Goal: Task Accomplishment & Management: Use online tool/utility

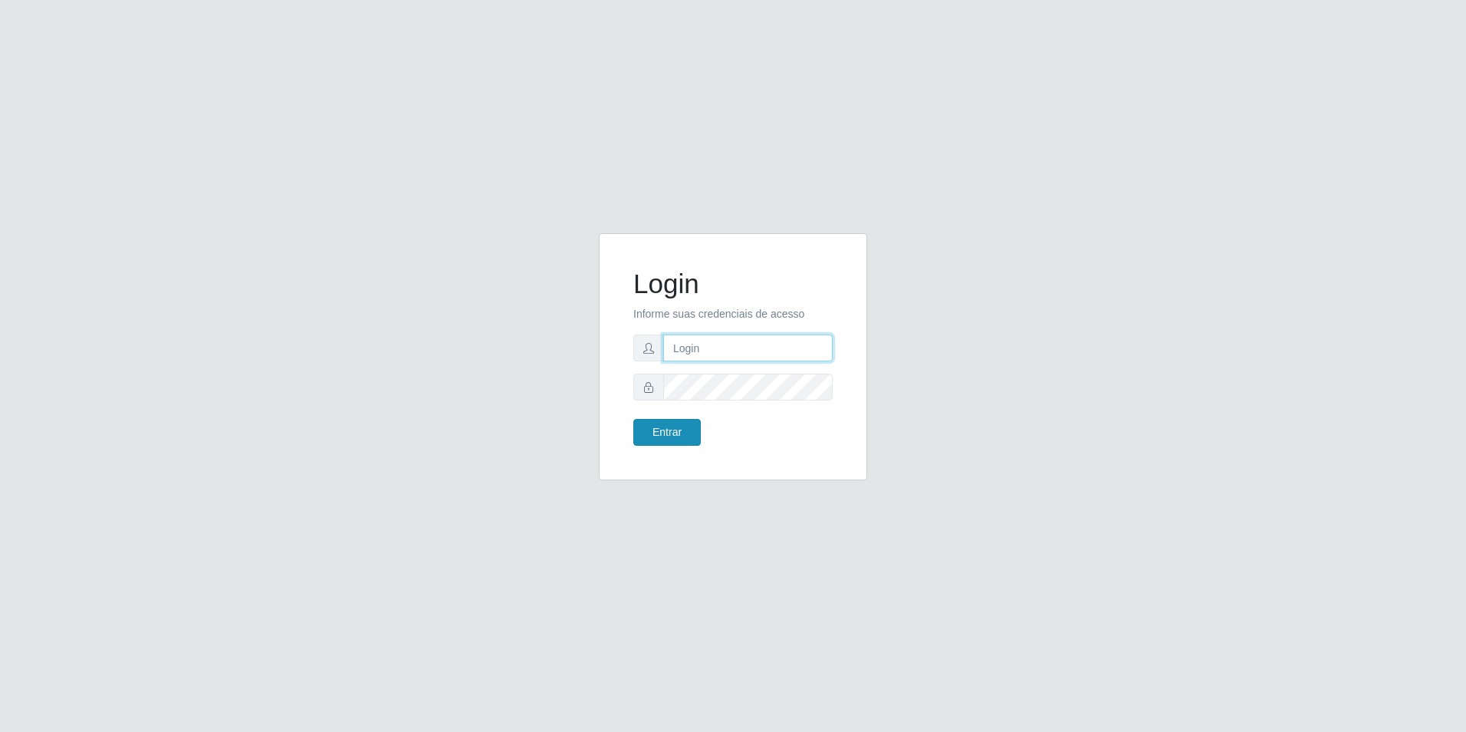
type input "[EMAIL_ADDRESS][DOMAIN_NAME]"
click at [659, 430] on button "Entrar" at bounding box center [666, 432] width 67 height 27
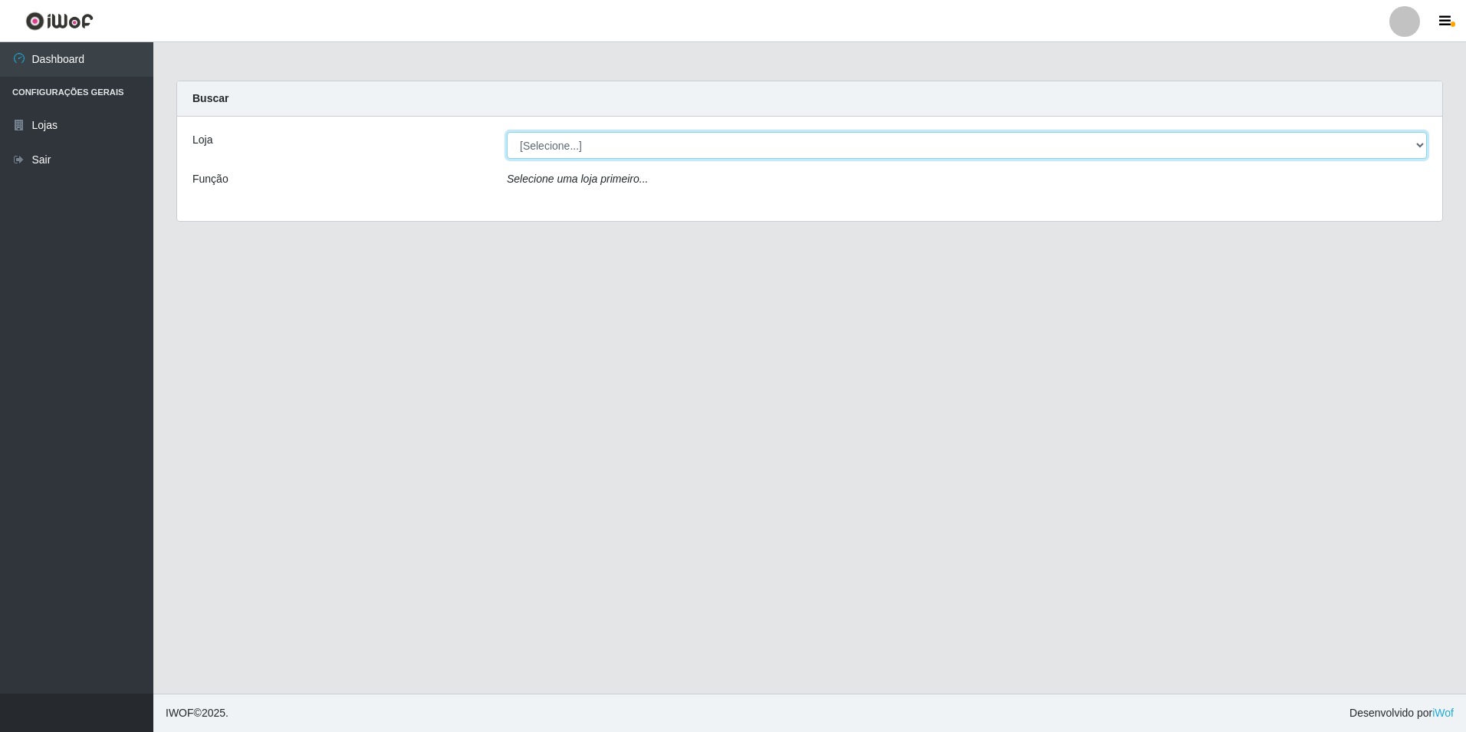
click at [695, 148] on select "[Selecione...] Extrabom - Loja 57 Anchieta" at bounding box center [967, 145] width 920 height 27
select select "470"
click at [507, 132] on select "[Selecione...] Extrabom - Loja 57 Anchieta" at bounding box center [967, 145] width 920 height 27
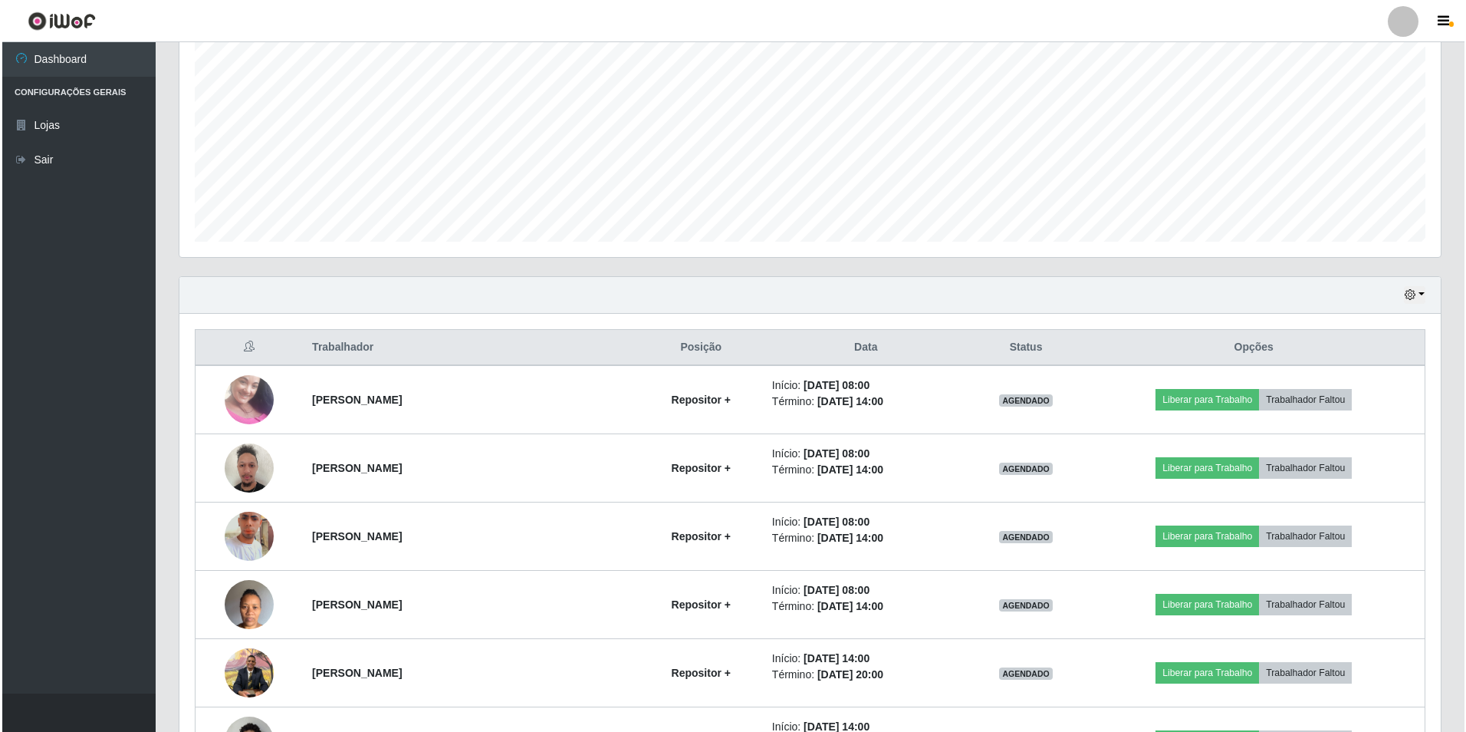
scroll to position [383, 0]
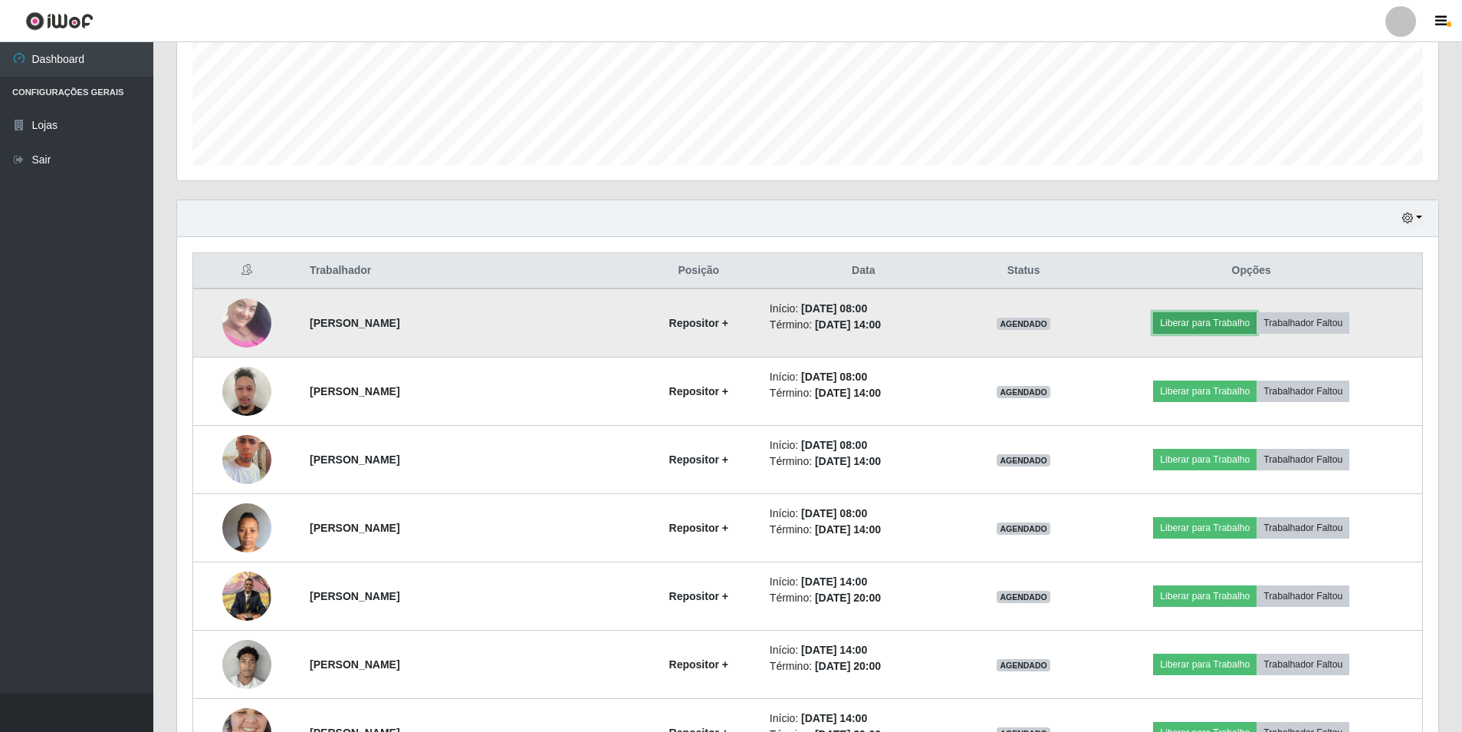
click at [1184, 321] on button "Liberar para Trabalho" at bounding box center [1205, 322] width 104 height 21
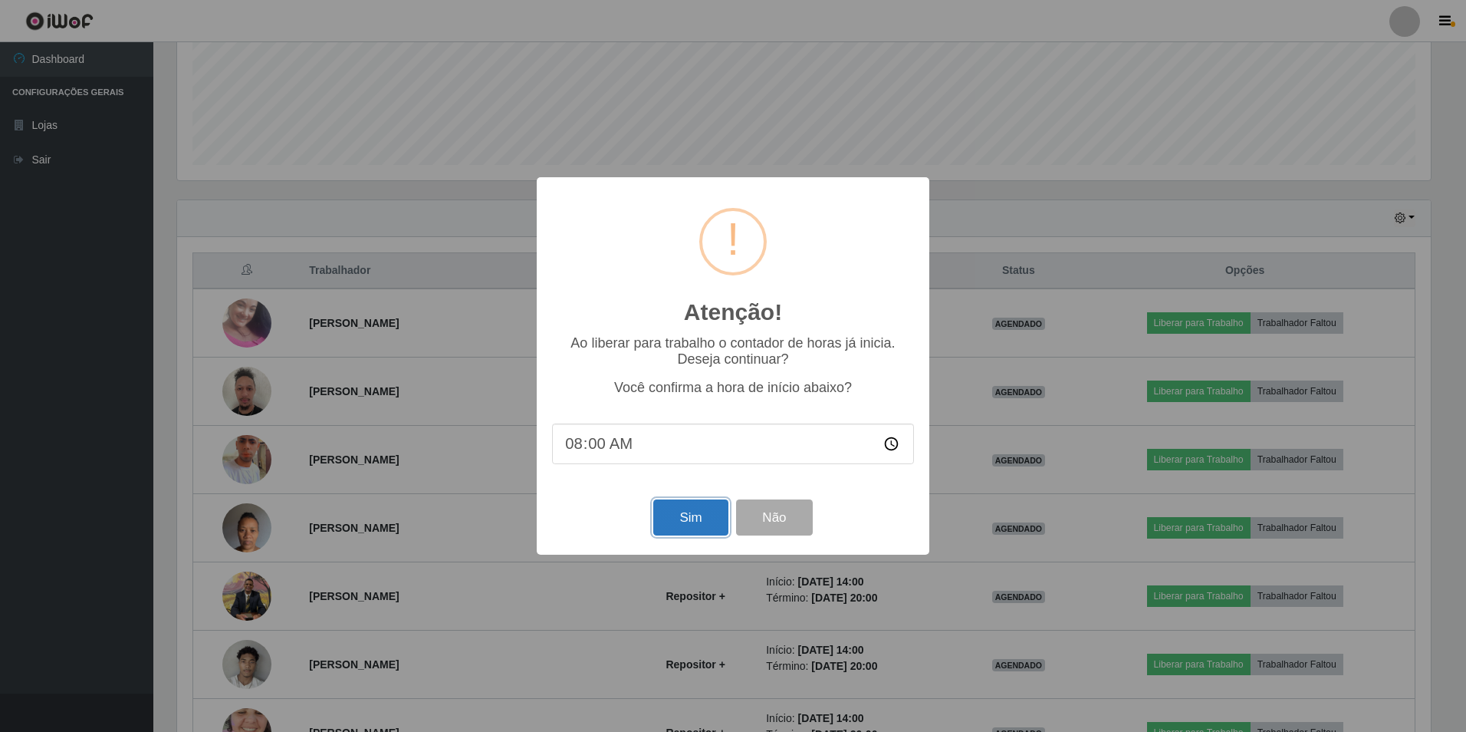
click at [686, 515] on button "Sim" at bounding box center [690, 517] width 74 height 36
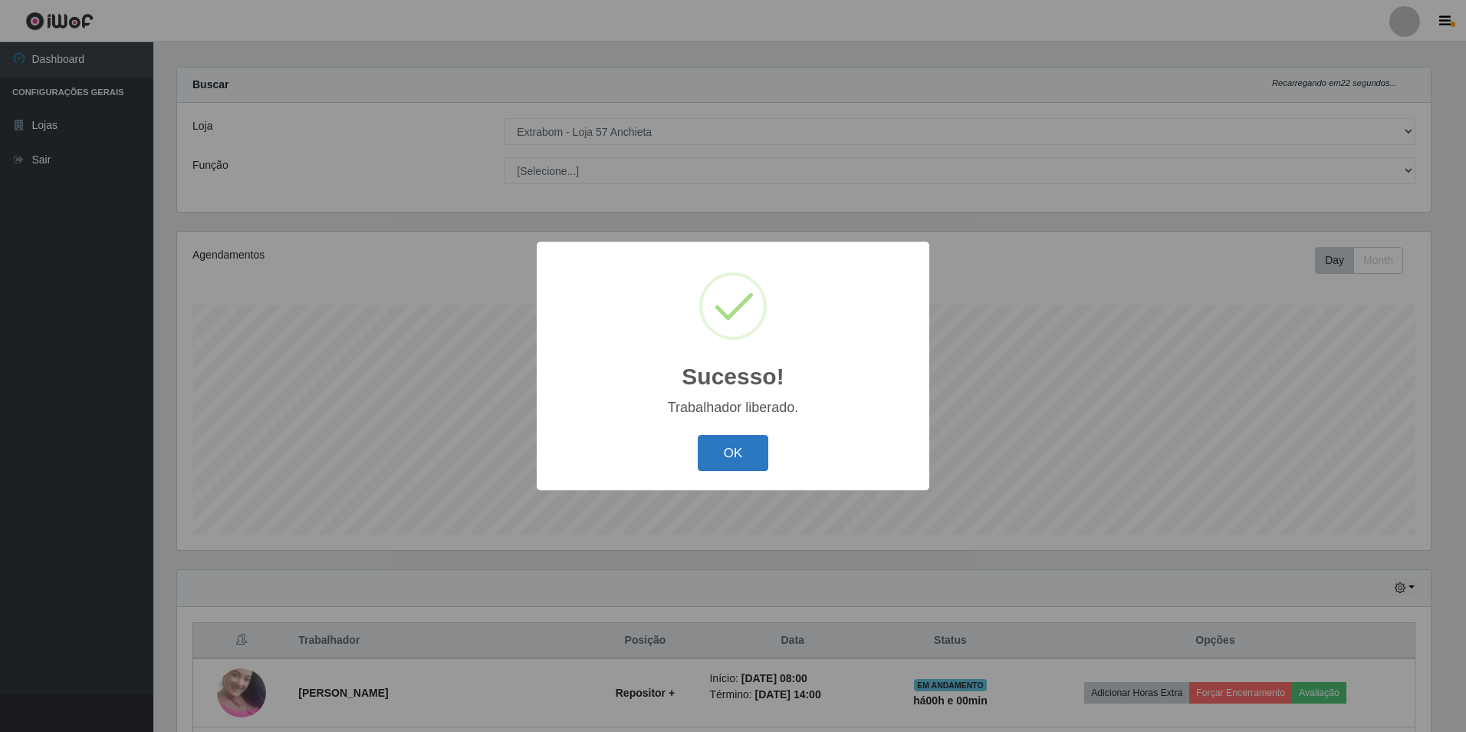
click at [739, 446] on button "OK" at bounding box center [733, 453] width 71 height 36
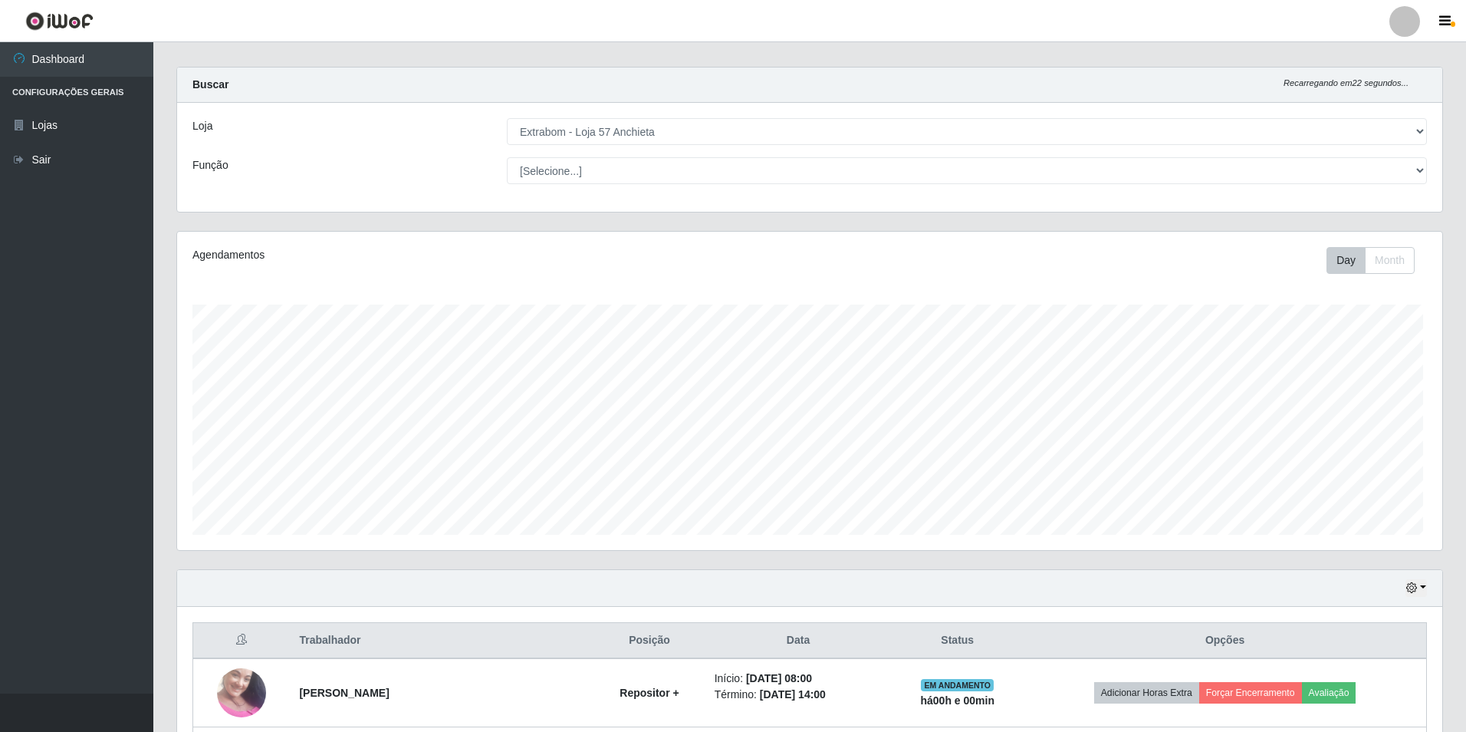
scroll to position [318, 1262]
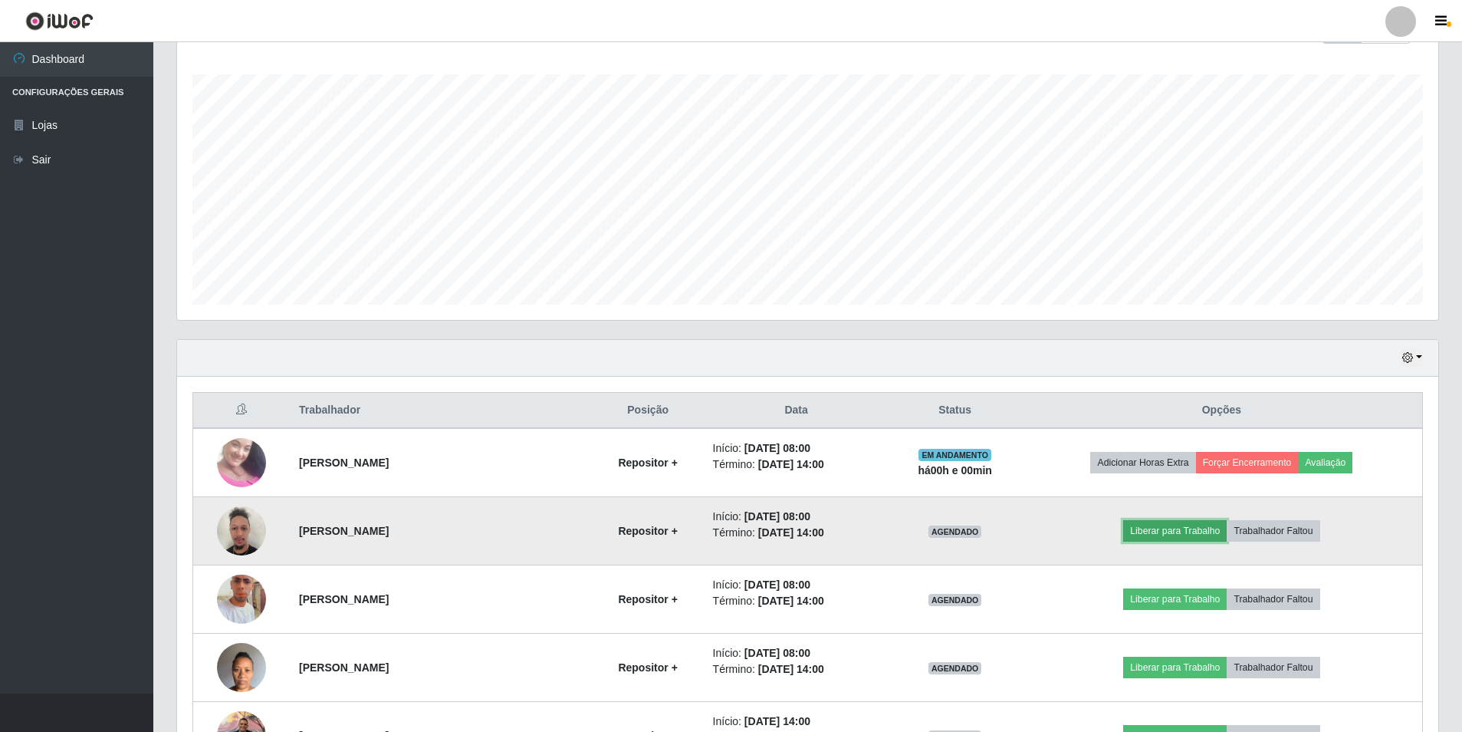
click at [1158, 527] on button "Liberar para Trabalho" at bounding box center [1175, 530] width 104 height 21
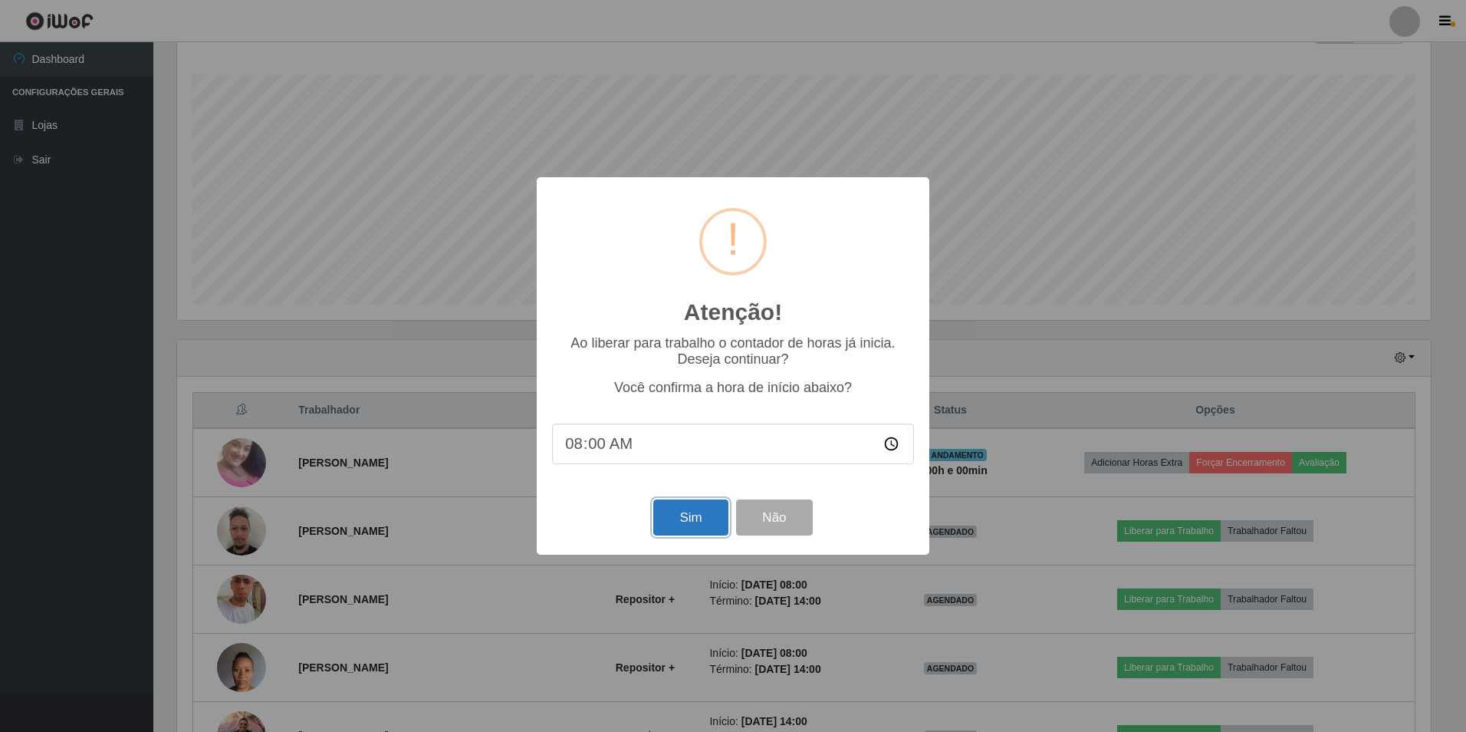
click at [666, 517] on button "Sim" at bounding box center [690, 517] width 74 height 36
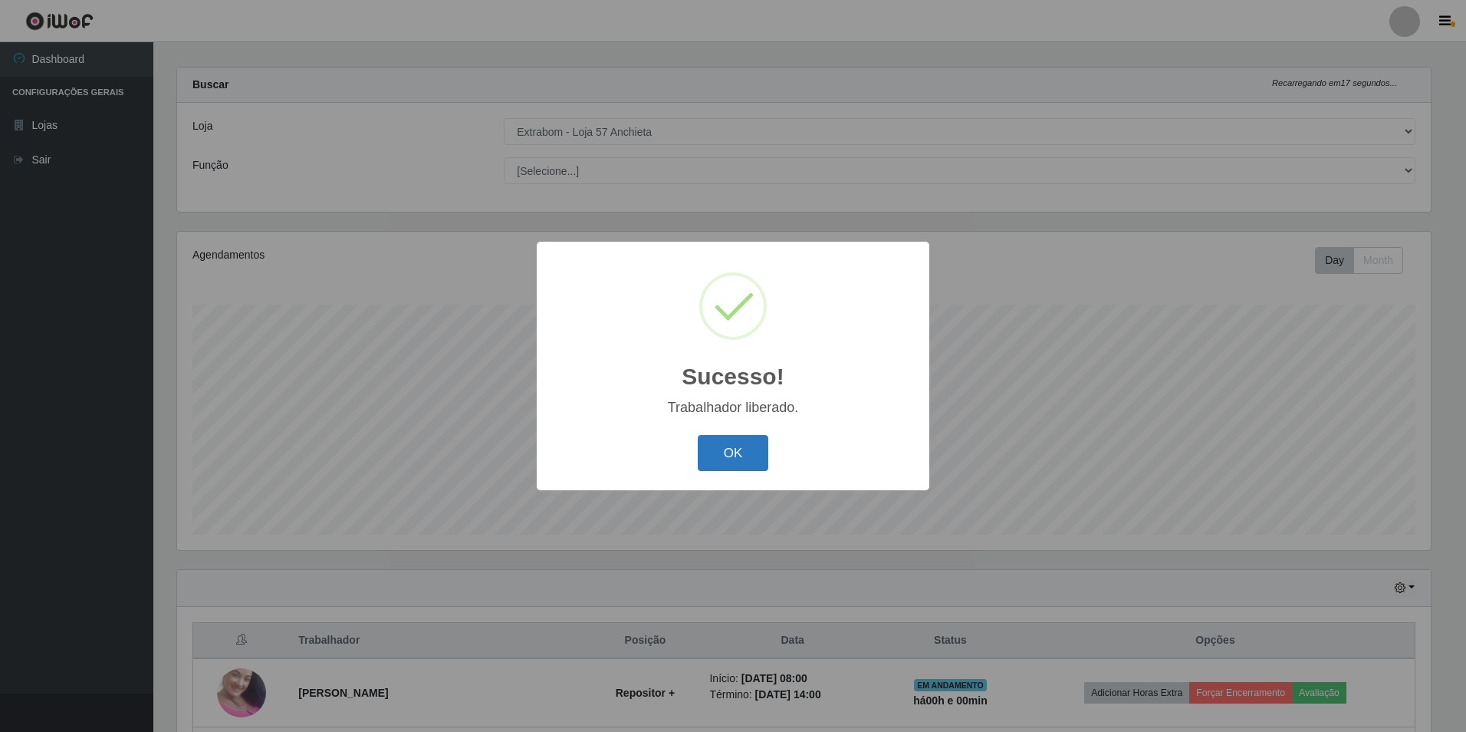
click at [730, 456] on button "OK" at bounding box center [733, 453] width 71 height 36
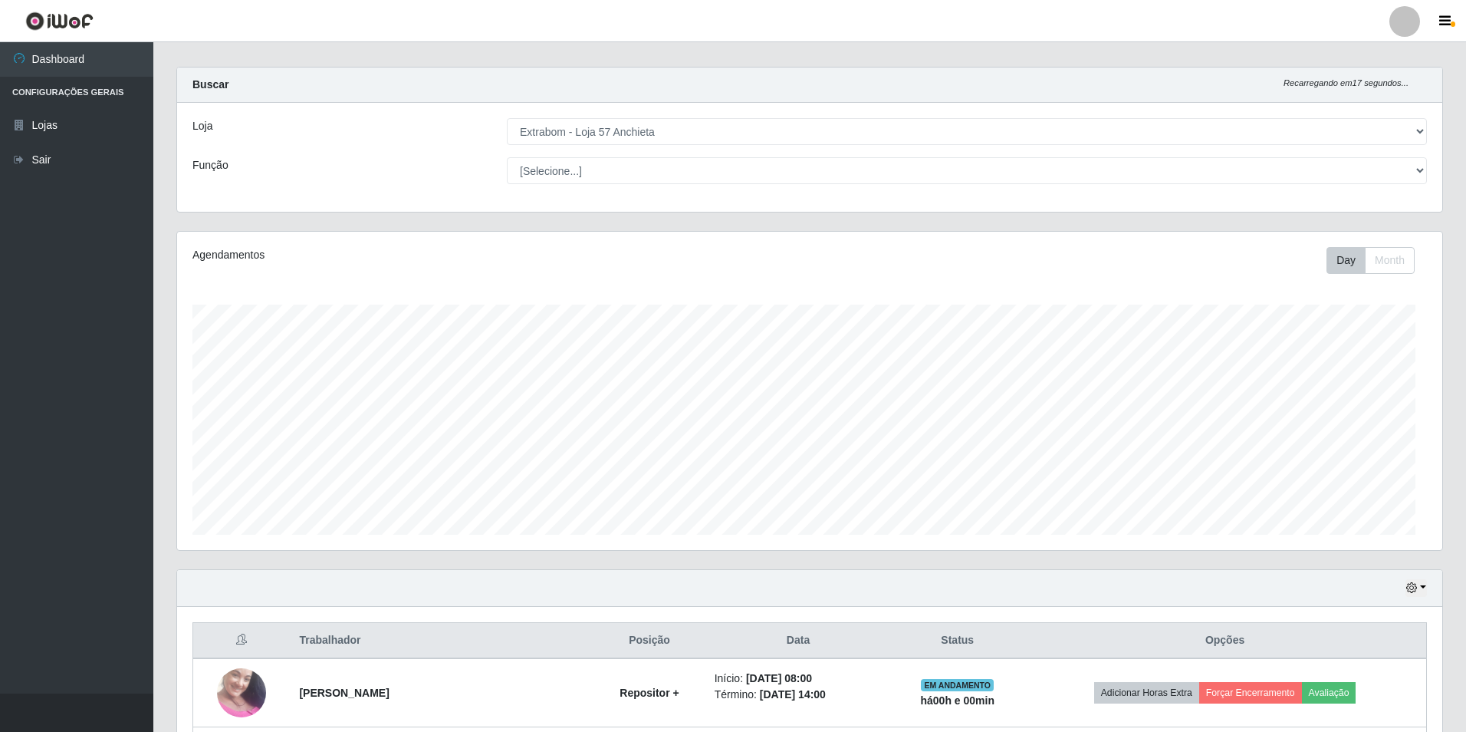
scroll to position [318, 1262]
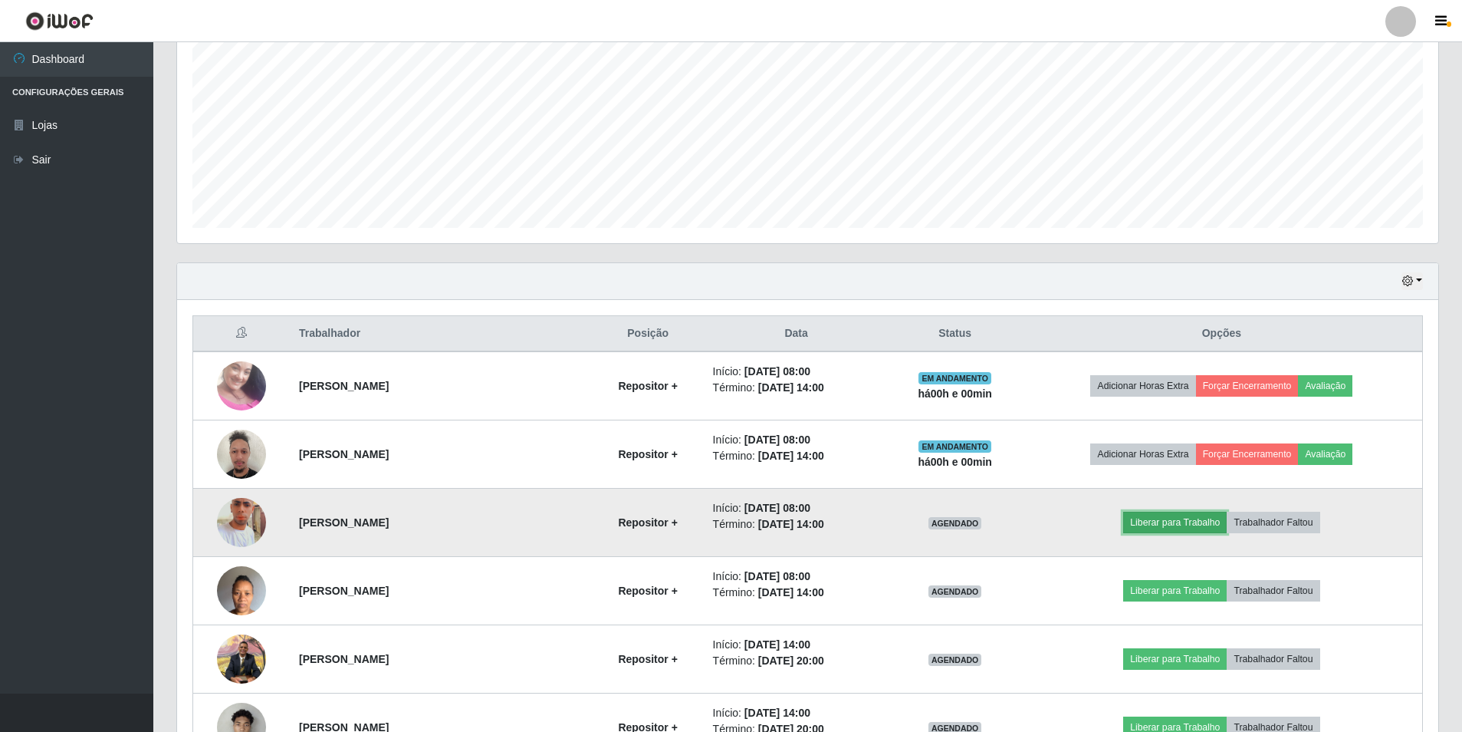
click at [1181, 518] on button "Liberar para Trabalho" at bounding box center [1175, 522] width 104 height 21
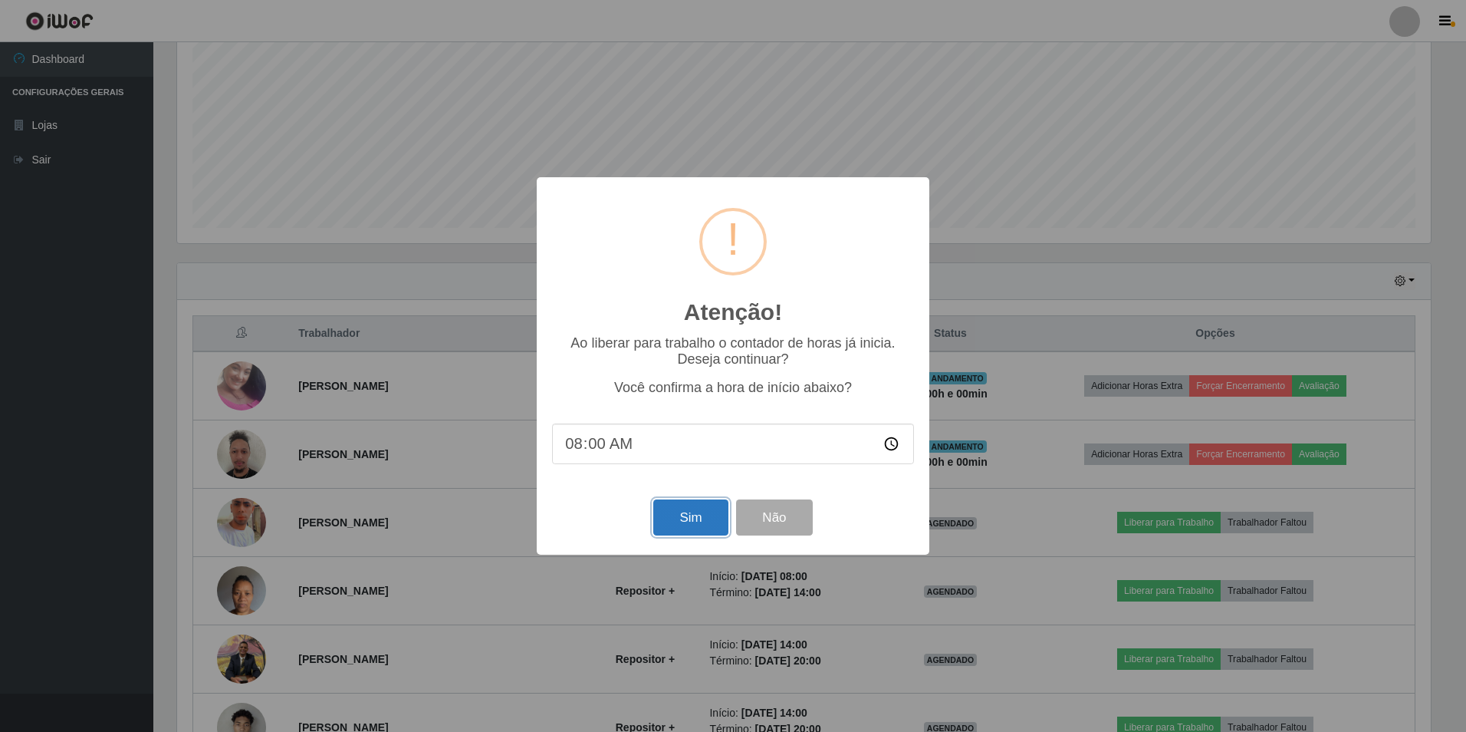
click at [683, 518] on button "Sim" at bounding box center [690, 517] width 74 height 36
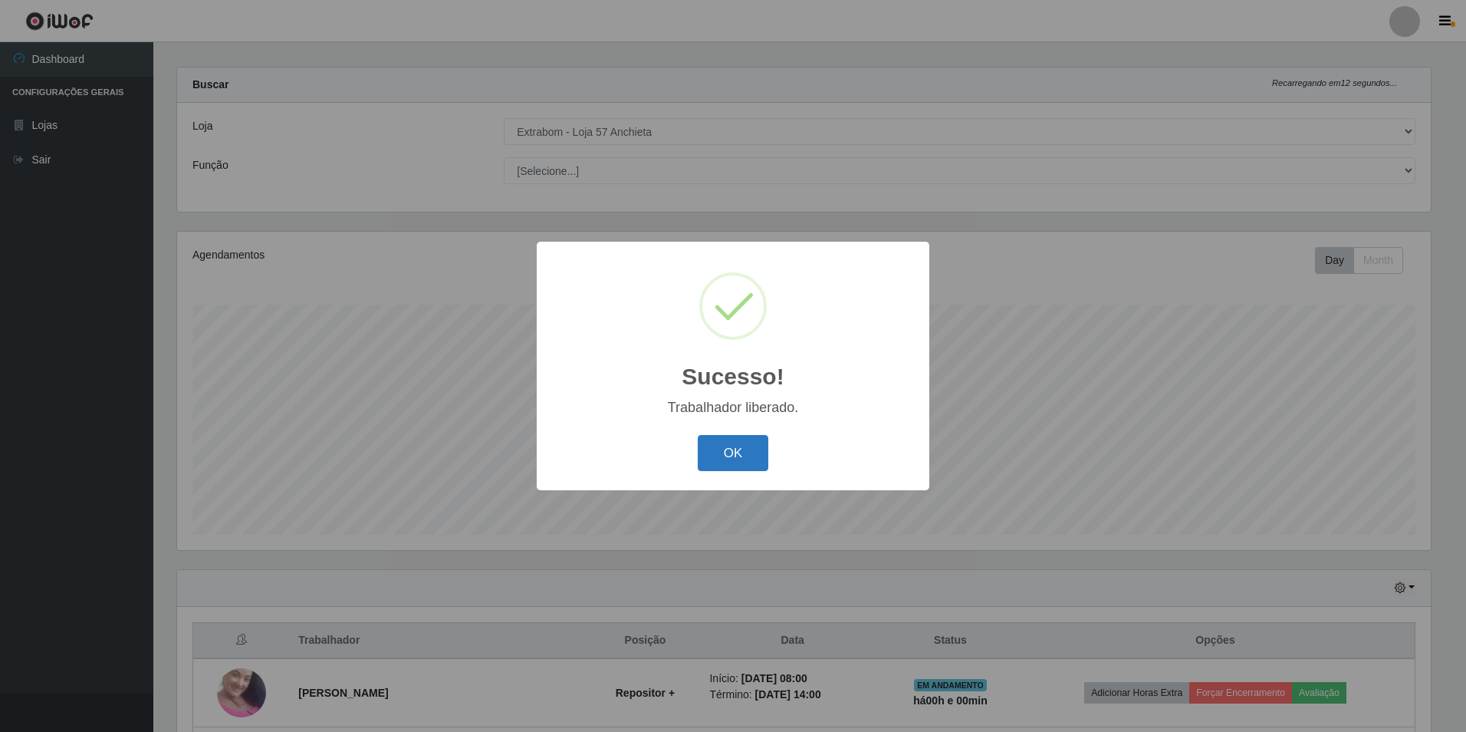
click at [719, 469] on button "OK" at bounding box center [733, 453] width 71 height 36
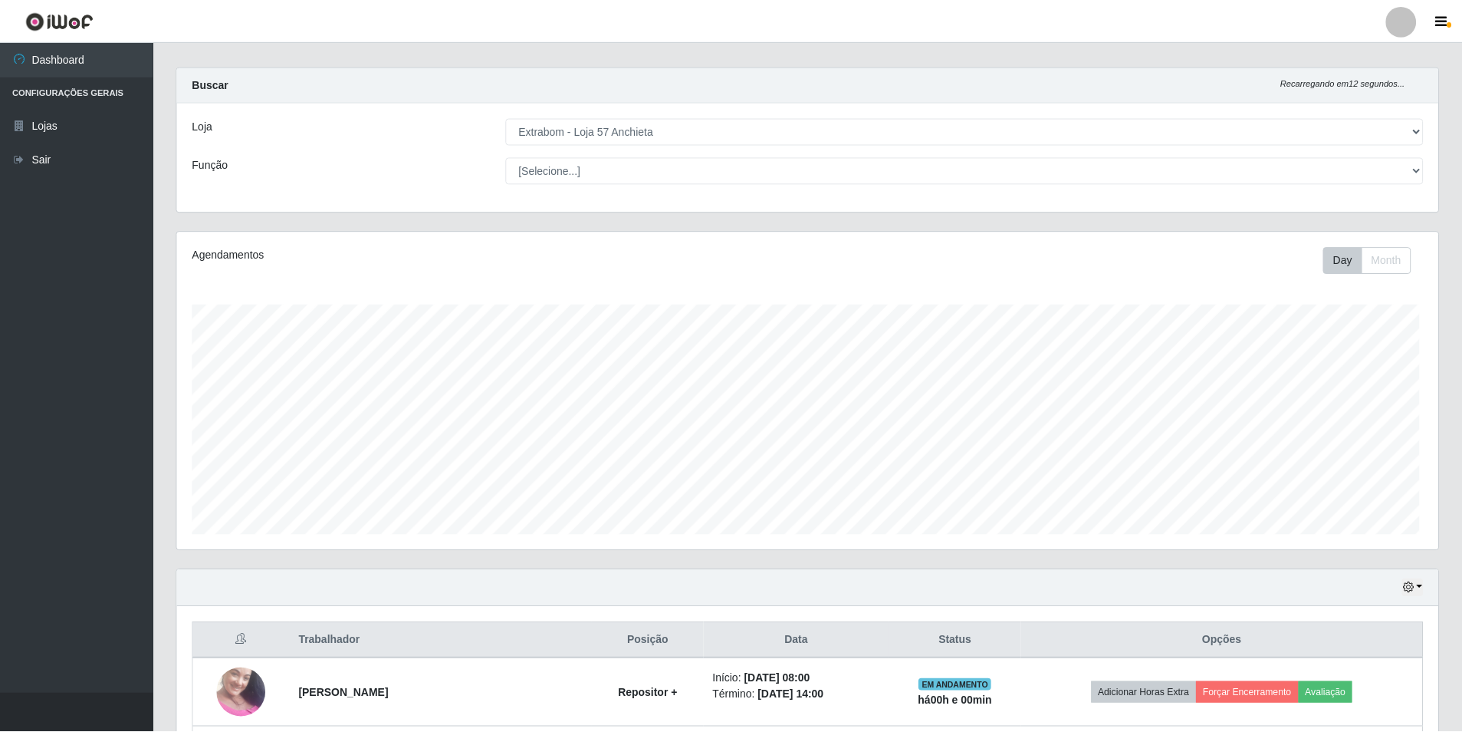
scroll to position [0, 0]
